Goal: Check status

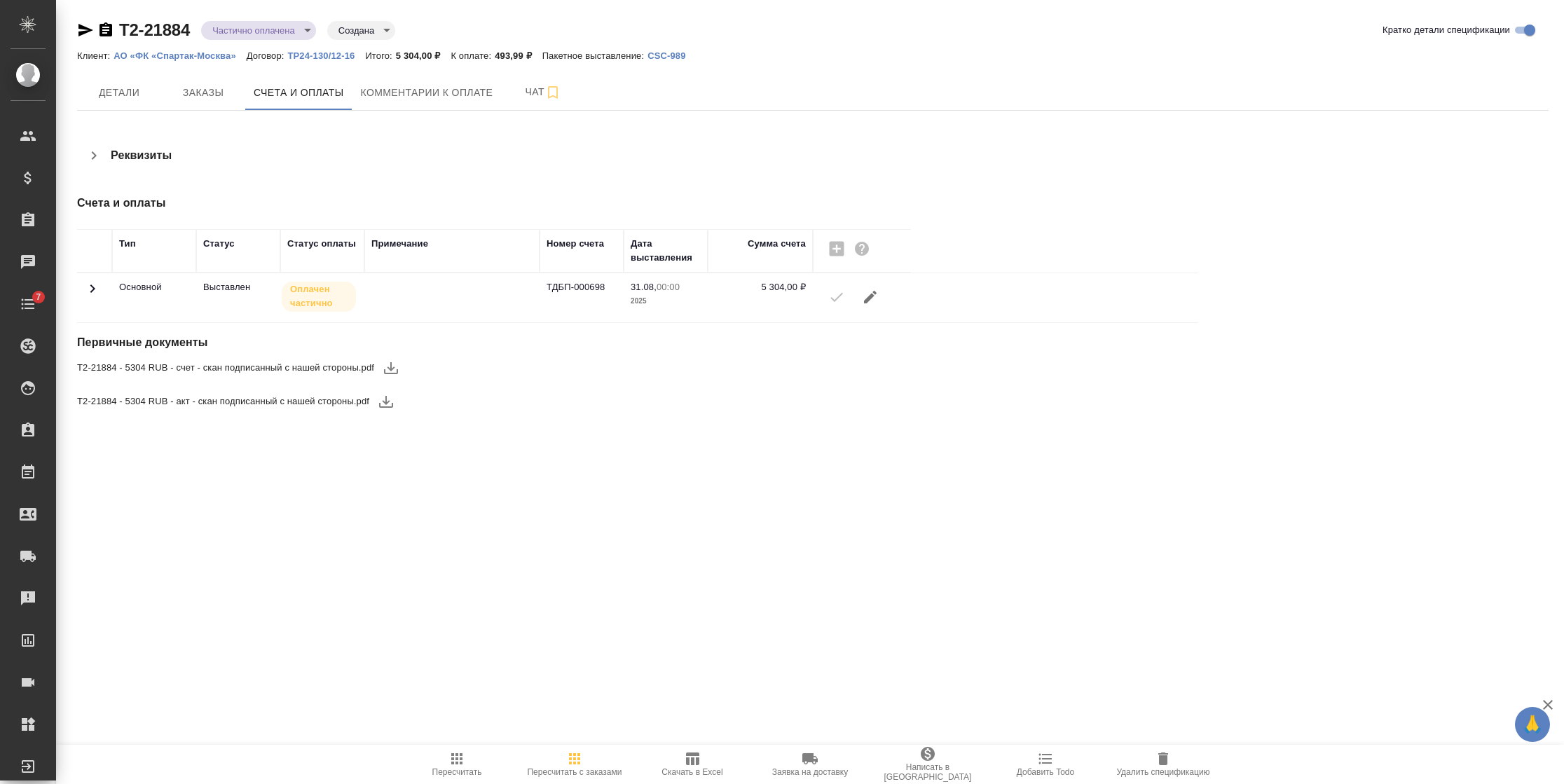
click at [106, 287] on td at bounding box center [94, 298] width 35 height 49
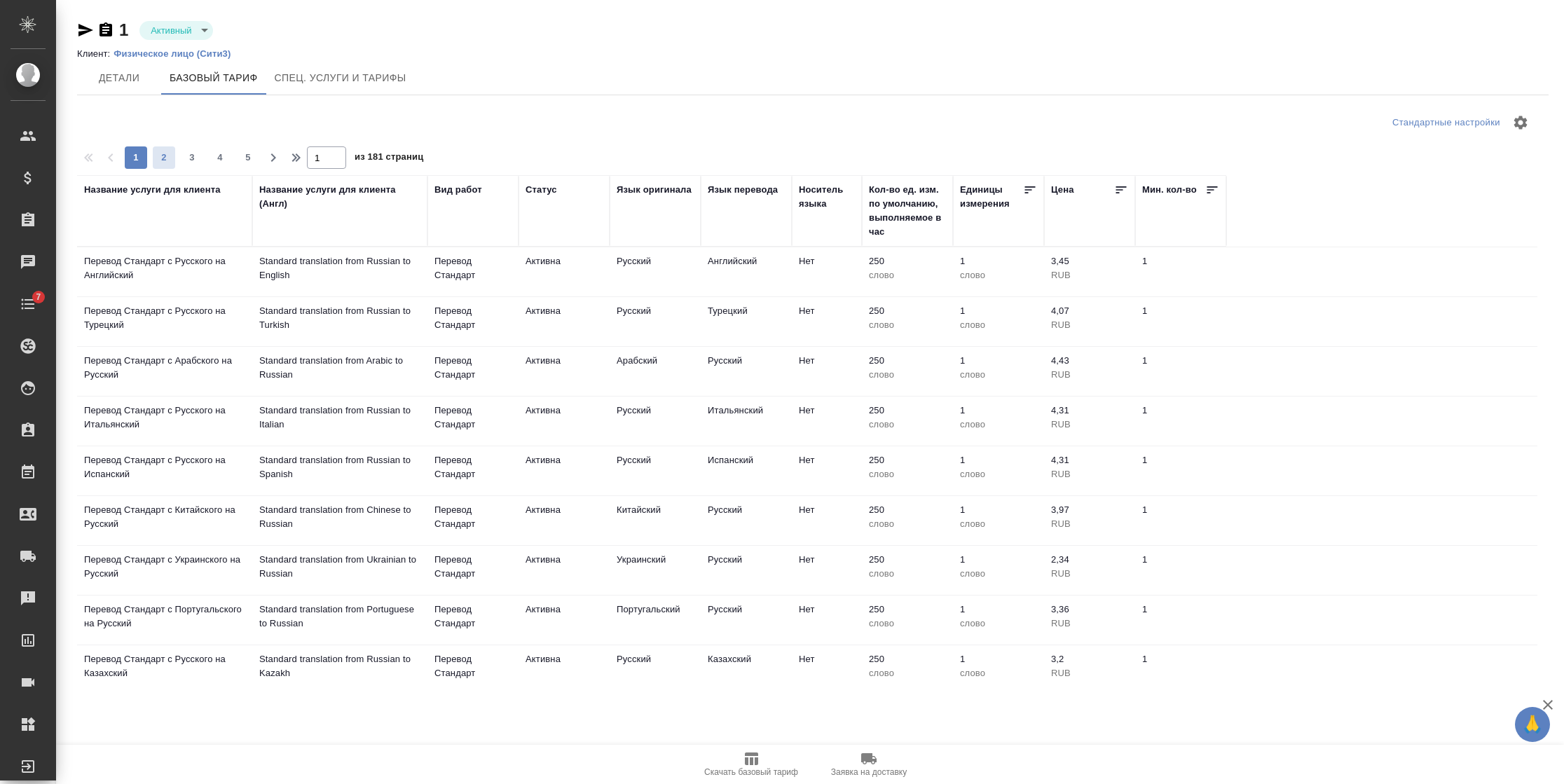
click at [166, 157] on span "2" at bounding box center [164, 158] width 22 height 14
type input "2"
